Goal: Transaction & Acquisition: Purchase product/service

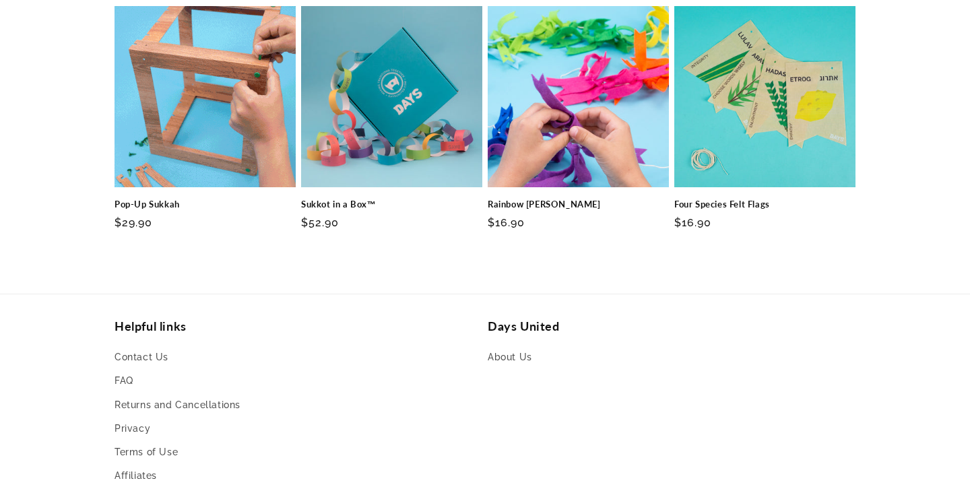
scroll to position [1647, 0]
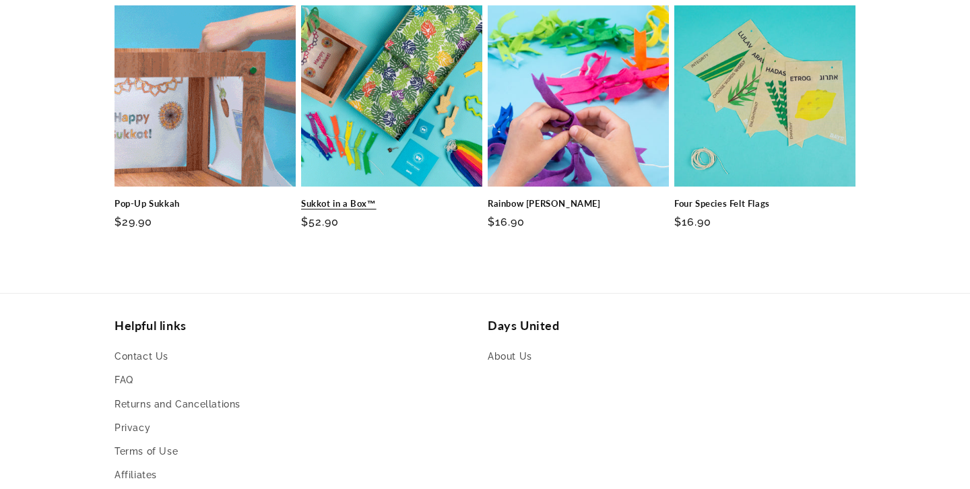
click at [391, 198] on link "Sukkot in a Box™" at bounding box center [391, 203] width 181 height 11
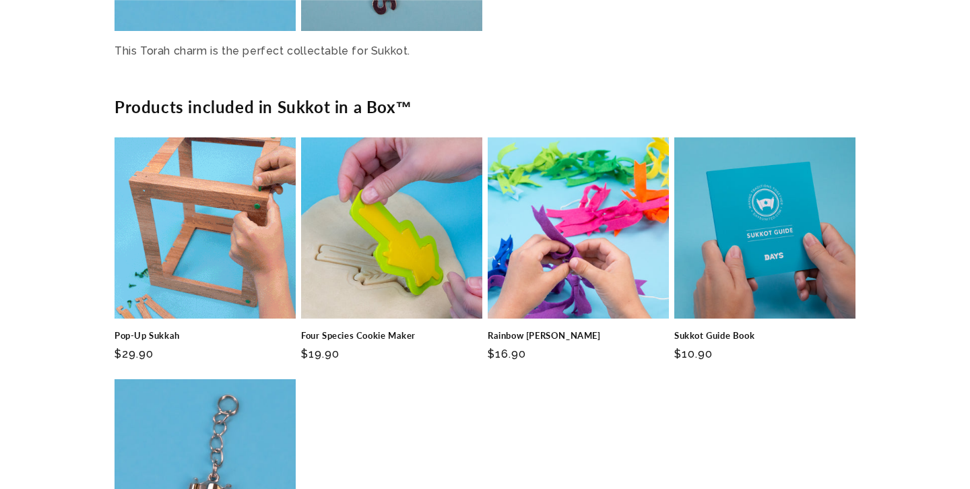
scroll to position [2685, 0]
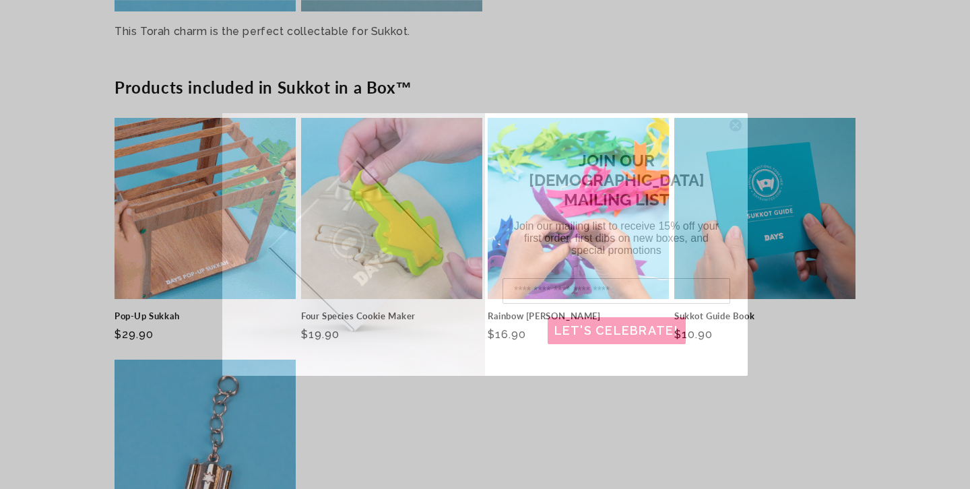
click at [729, 150] on div "JOIN OUR JEWISH MAILING LIST Join our mailing list to receive 15% off your firs…" at bounding box center [616, 204] width 236 height 134
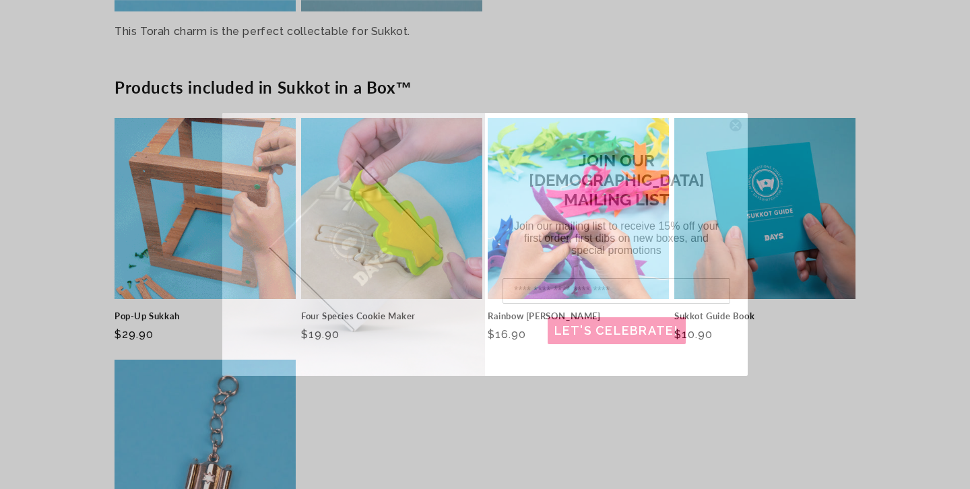
click at [731, 150] on div "JOIN OUR JEWISH MAILING LIST Join our mailing list to receive 15% off your firs…" at bounding box center [616, 204] width 236 height 134
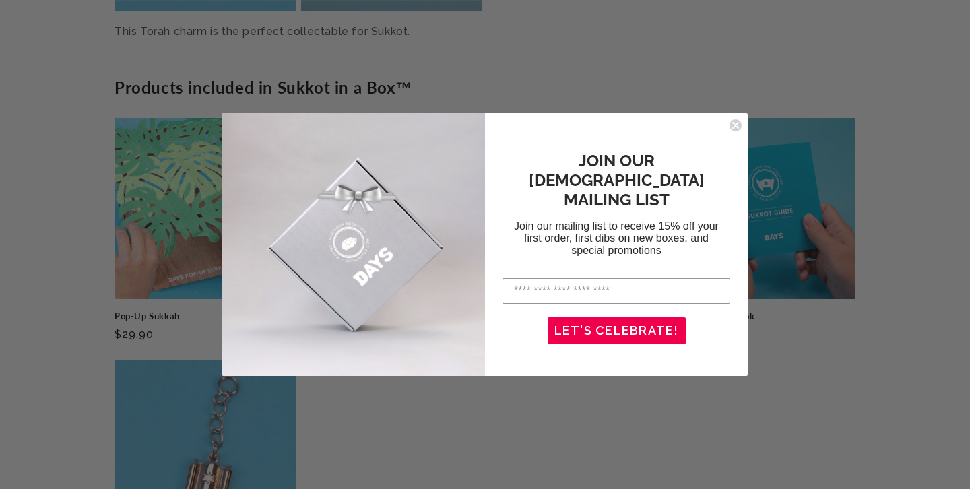
click at [737, 121] on circle "Close dialog" at bounding box center [735, 125] width 13 height 13
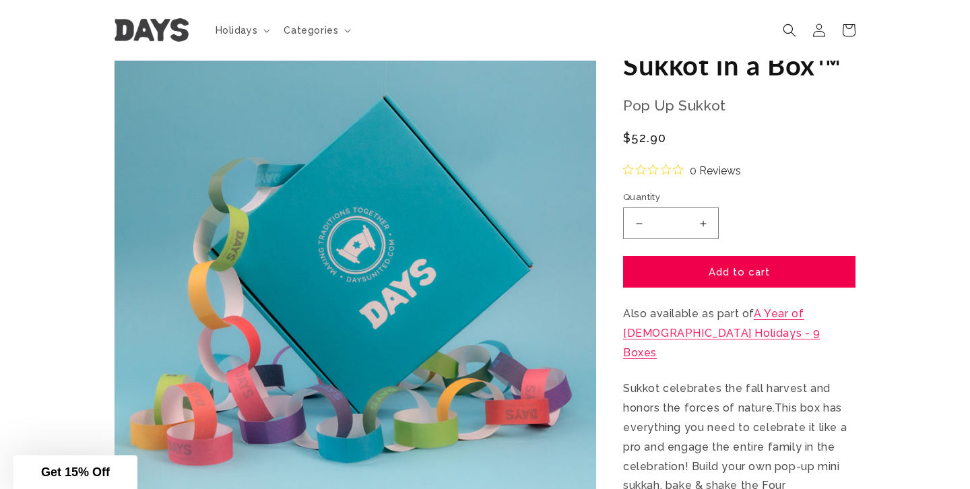
scroll to position [0, 0]
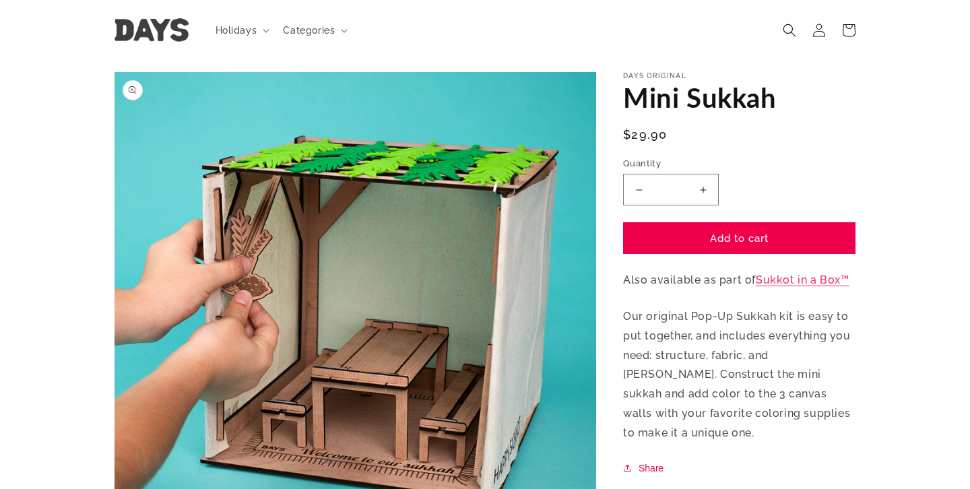
scroll to position [37, 0]
